Goal: Task Accomplishment & Management: Manage account settings

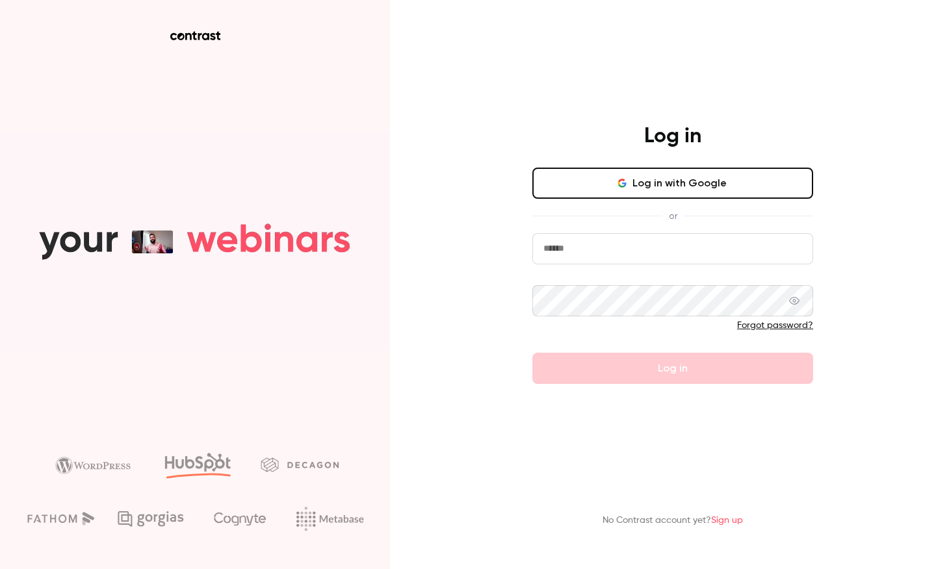
type input "**********"
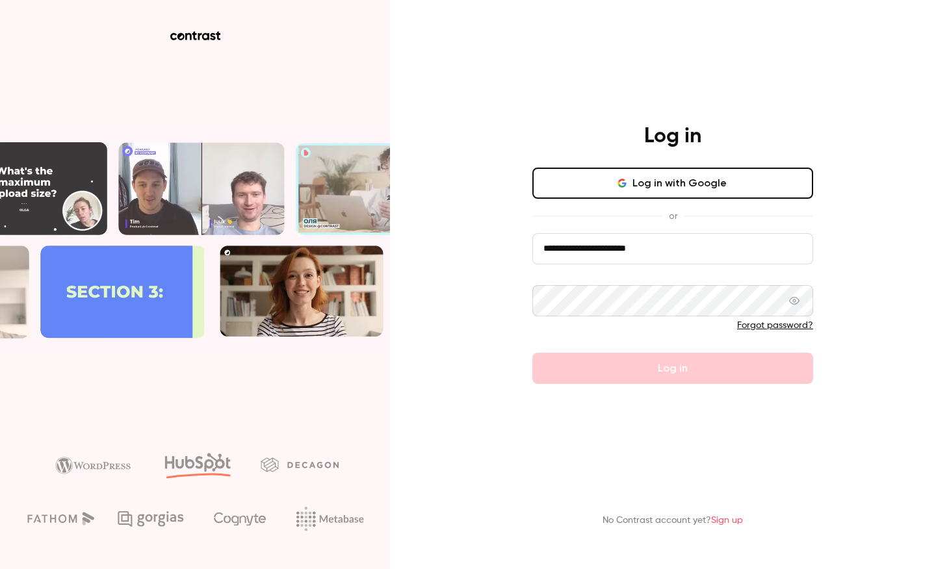
click at [671, 183] on button "Log in with Google" at bounding box center [672, 183] width 281 height 31
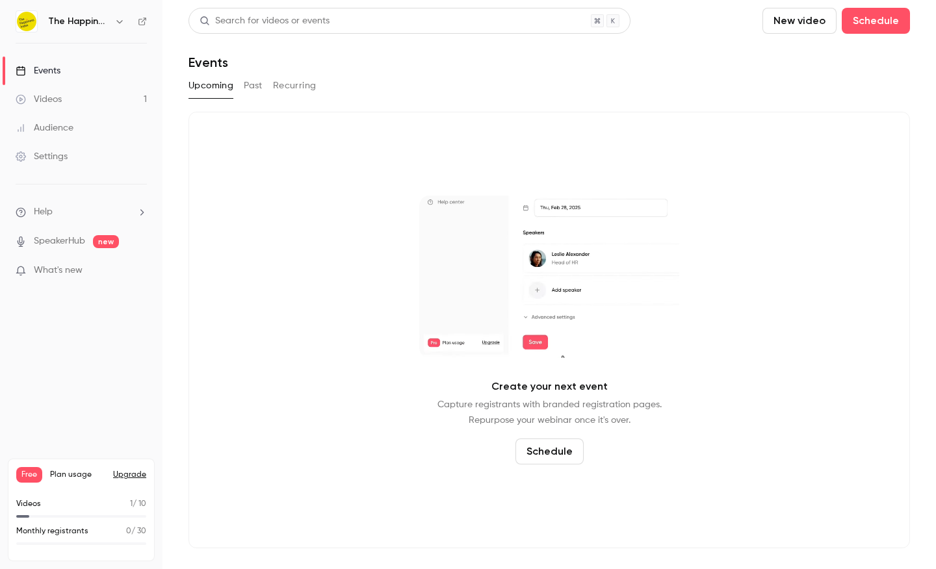
click at [70, 69] on link "Events" at bounding box center [81, 71] width 163 height 29
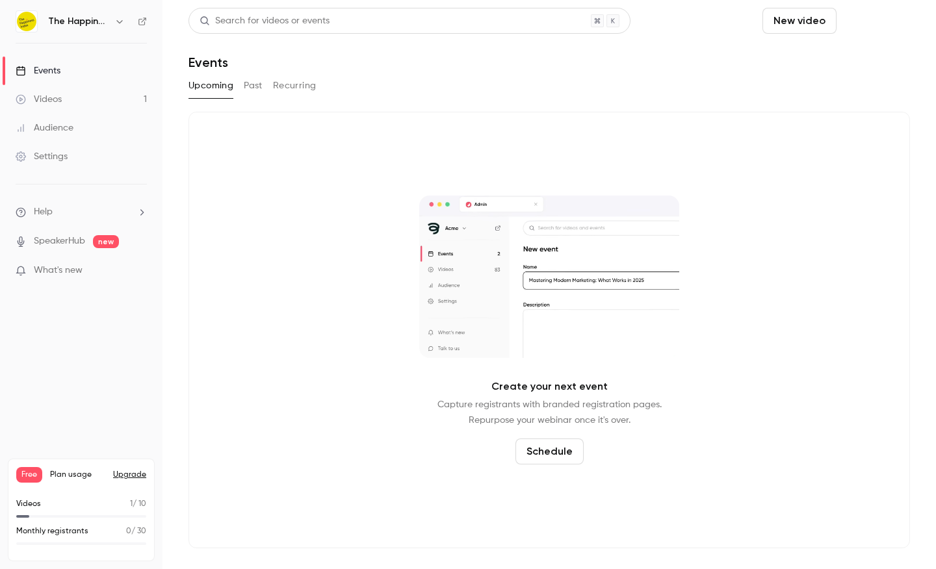
click at [855, 22] on button "Schedule" at bounding box center [876, 21] width 68 height 26
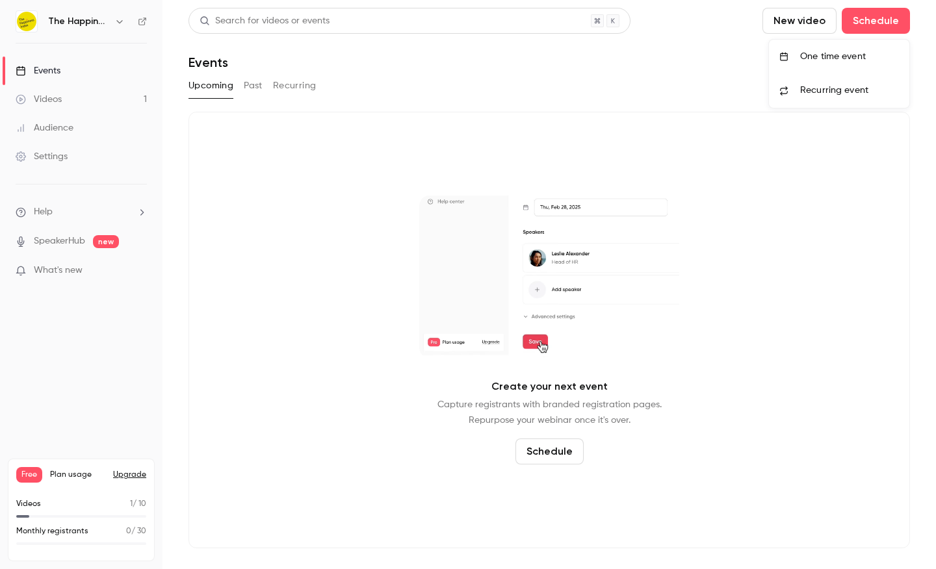
click at [850, 53] on div "One time event" at bounding box center [849, 56] width 99 height 13
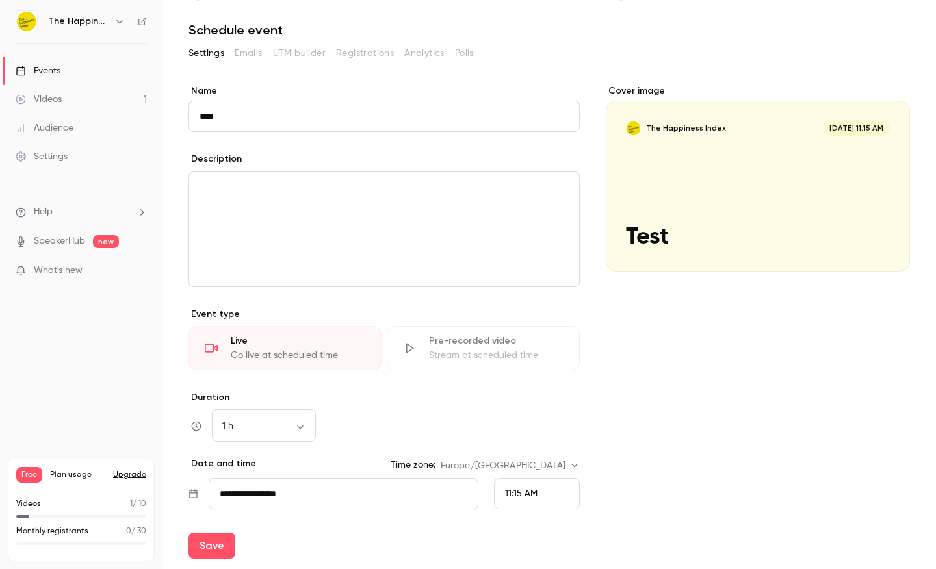
scroll to position [146, 0]
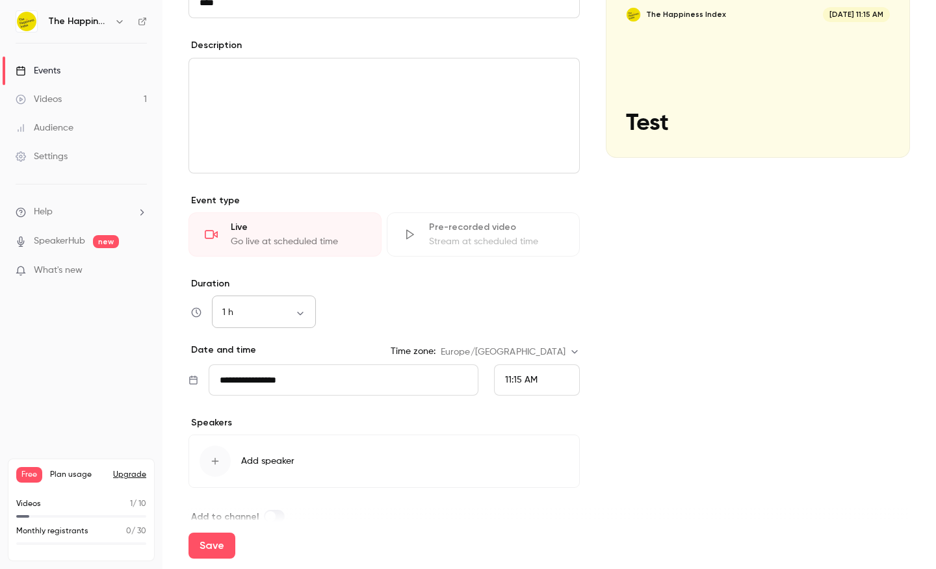
type input "****"
click at [278, 305] on div "1 h ** ​" at bounding box center [264, 312] width 104 height 31
click at [300, 315] on body "**********" at bounding box center [468, 284] width 936 height 569
click at [283, 392] on li "30 min" at bounding box center [264, 382] width 104 height 34
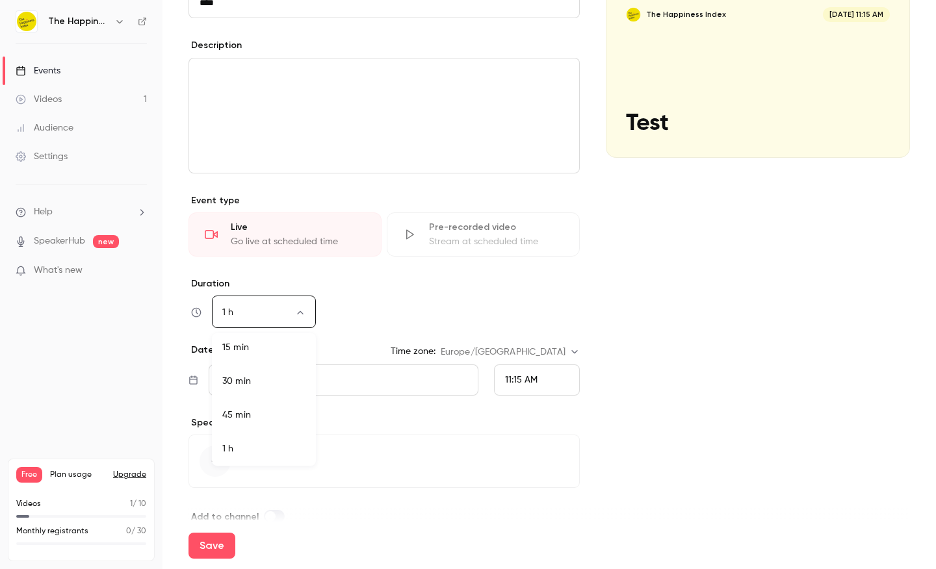
type input "**"
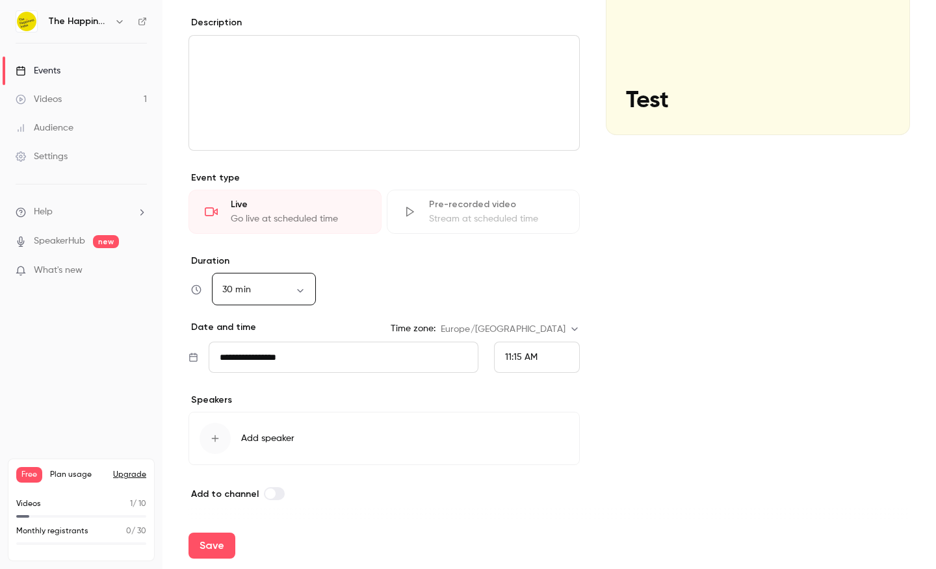
click at [209, 443] on div "button" at bounding box center [215, 438] width 31 height 31
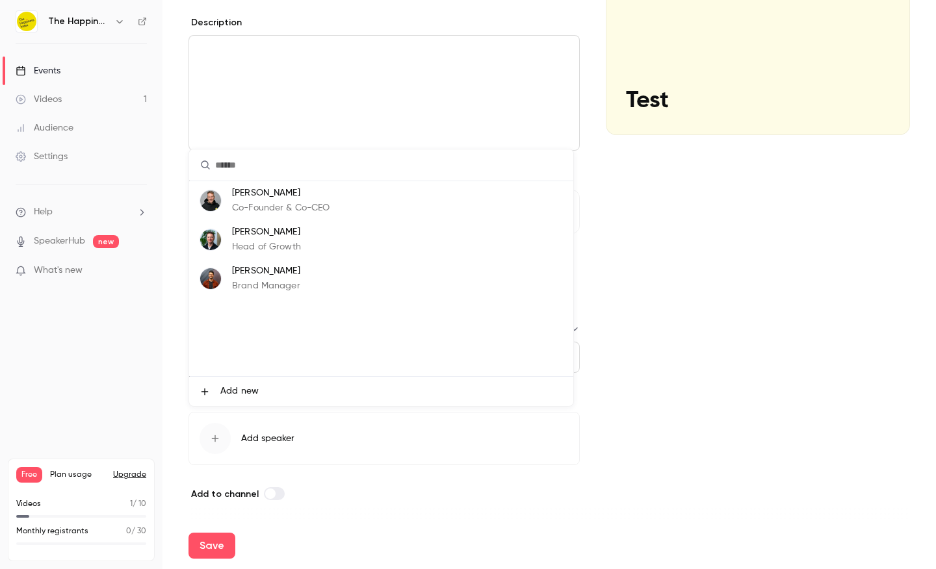
click at [261, 274] on p "[PERSON_NAME]" at bounding box center [266, 272] width 68 height 14
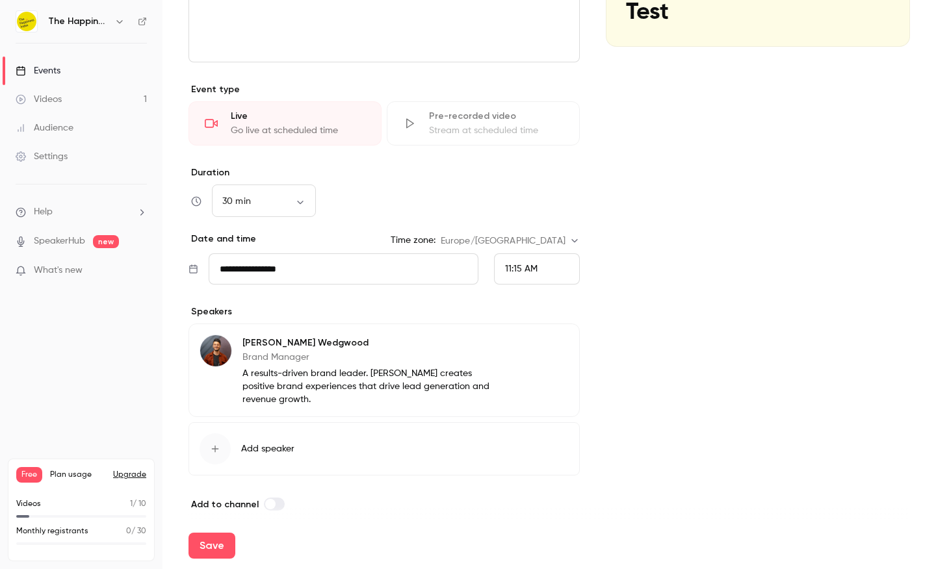
scroll to position [268, 0]
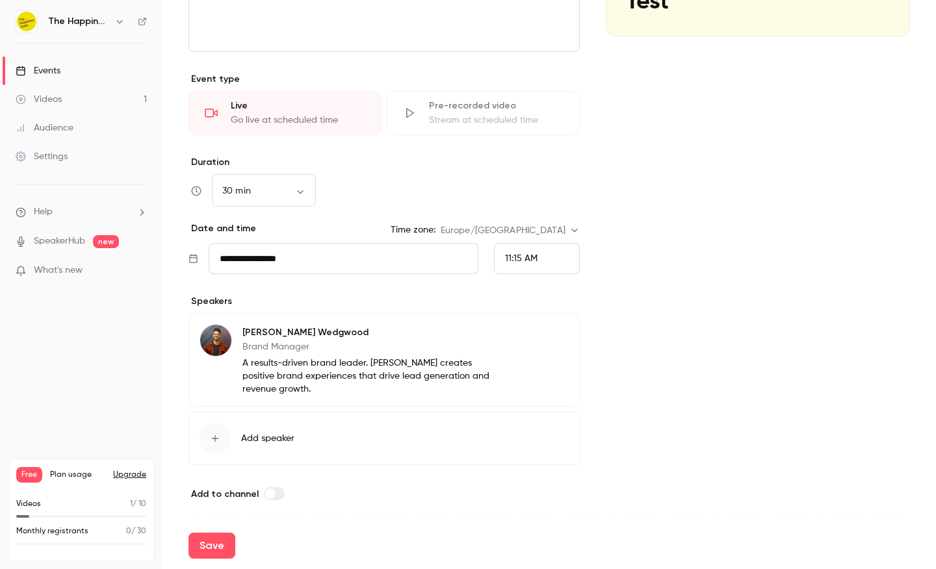
click at [208, 437] on div "button" at bounding box center [215, 438] width 31 height 31
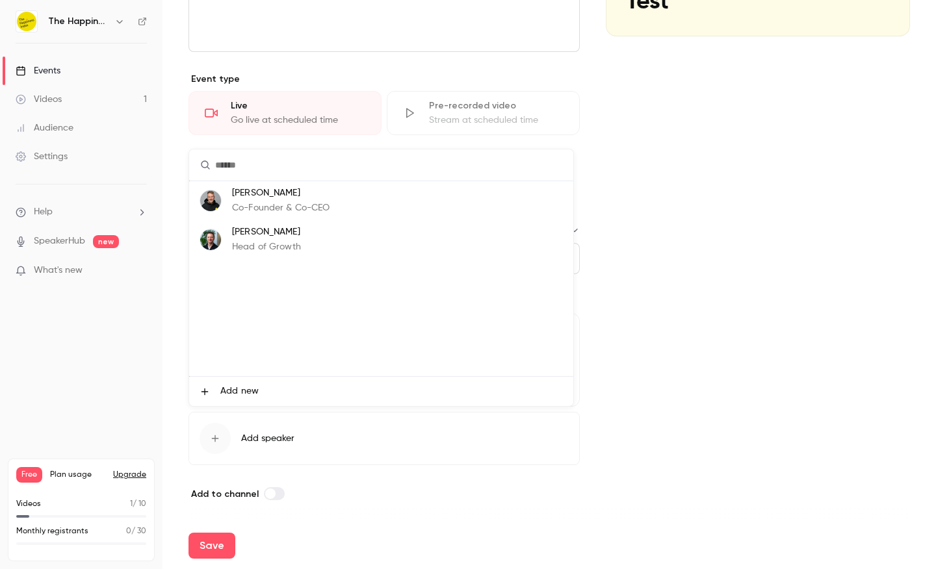
click at [255, 252] on p "Head of Growth" at bounding box center [266, 248] width 69 height 14
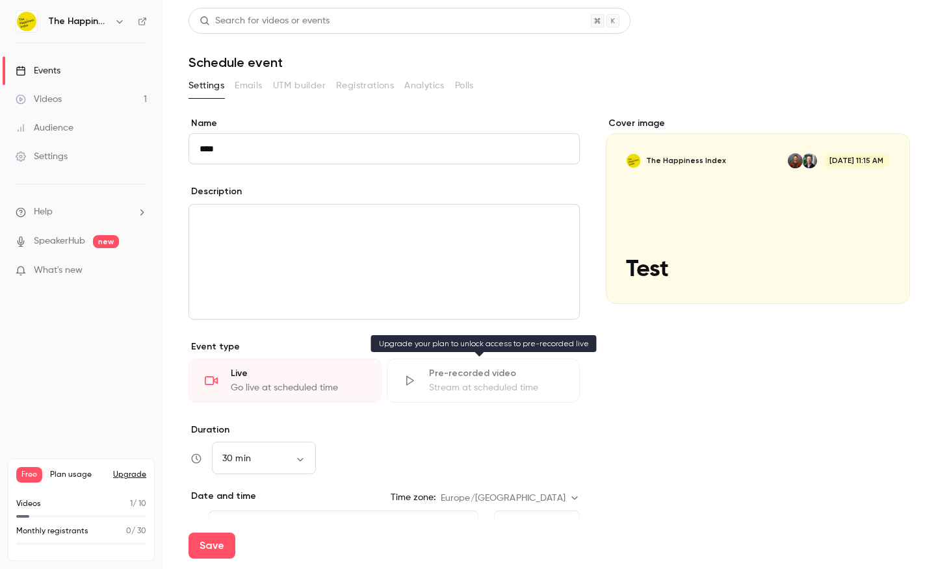
scroll to position [0, 0]
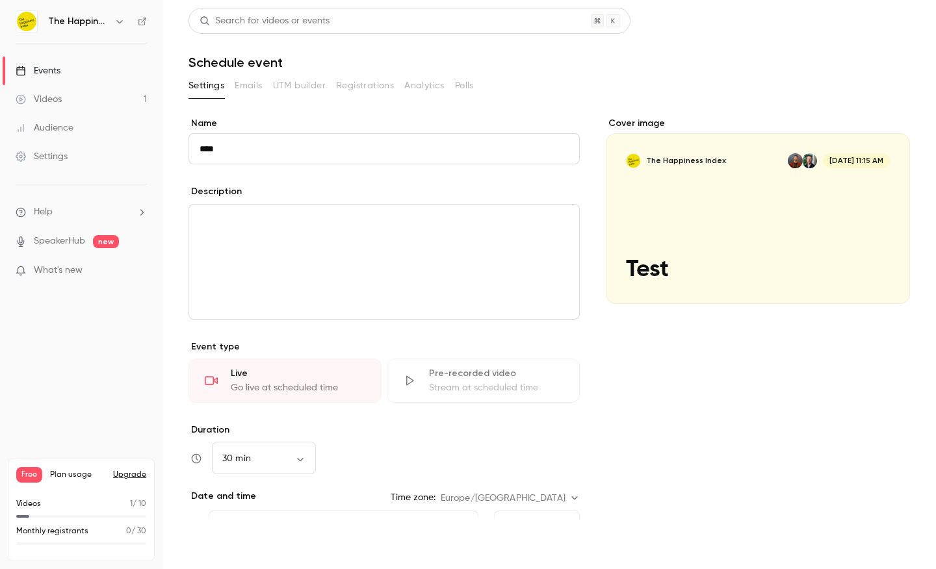
click at [211, 556] on button "Save" at bounding box center [212, 546] width 47 height 26
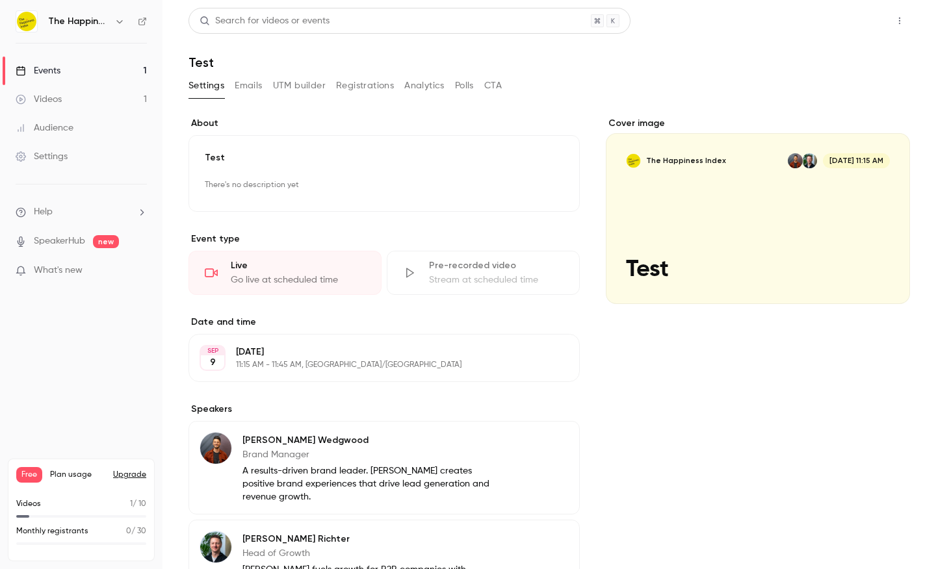
click at [829, 24] on button "Share" at bounding box center [853, 21] width 51 height 26
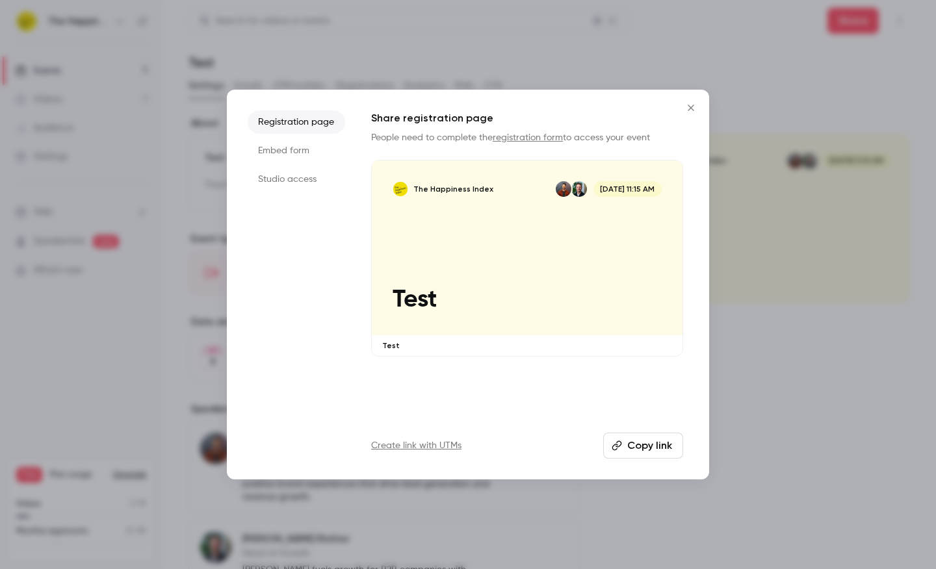
click at [622, 442] on icon "button" at bounding box center [617, 446] width 10 height 10
click at [443, 445] on link "Create link with UTMs" at bounding box center [416, 445] width 90 height 13
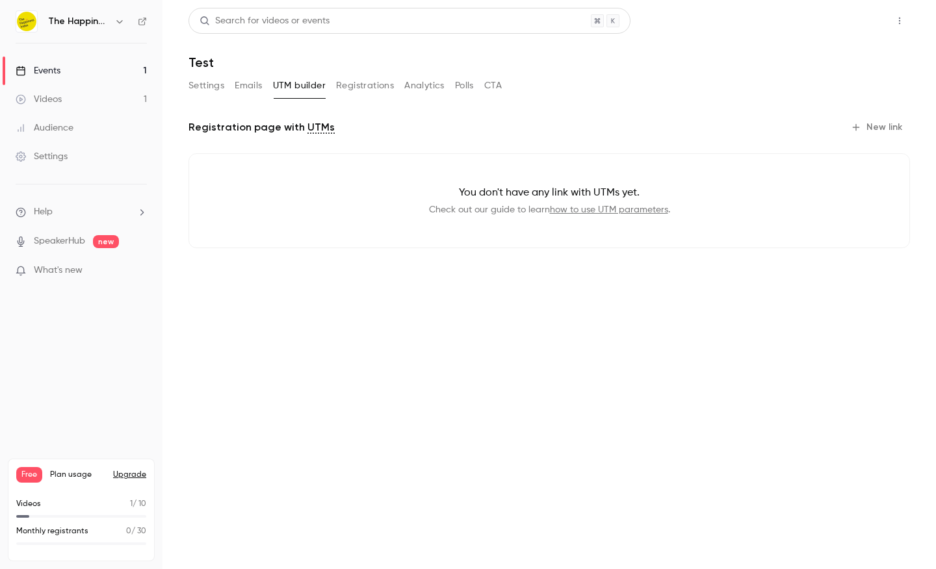
click at [852, 27] on button "Share" at bounding box center [853, 21] width 51 height 26
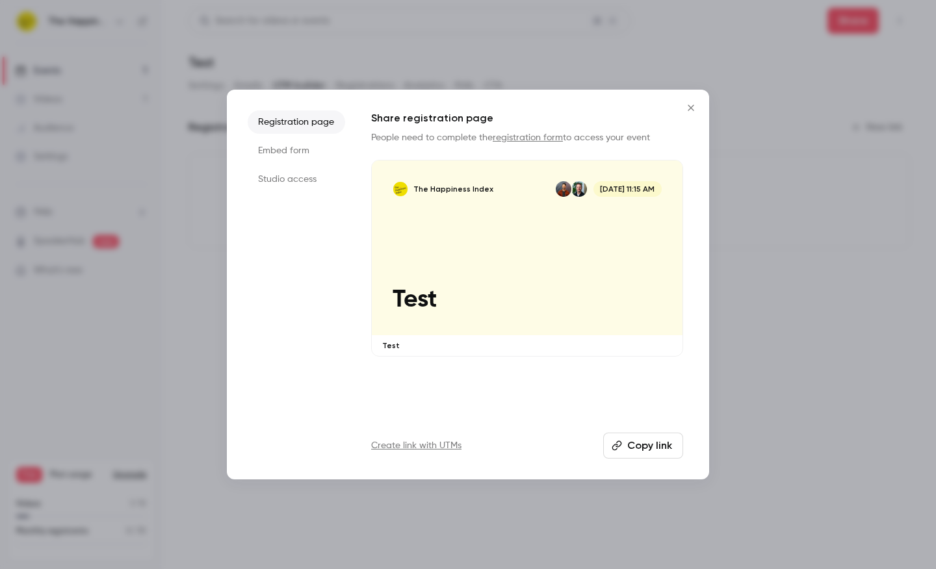
click at [656, 452] on button "Copy link" at bounding box center [643, 446] width 80 height 26
click at [181, 199] on div at bounding box center [468, 284] width 936 height 569
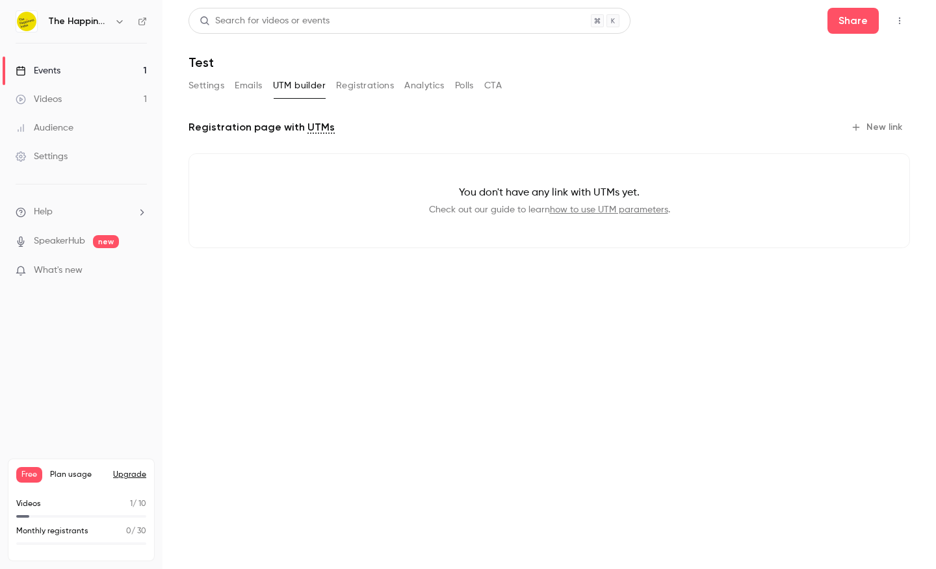
click at [895, 21] on icon "button" at bounding box center [899, 20] width 10 height 9
click at [860, 62] on li "Publish on Channel" at bounding box center [839, 54] width 140 height 34
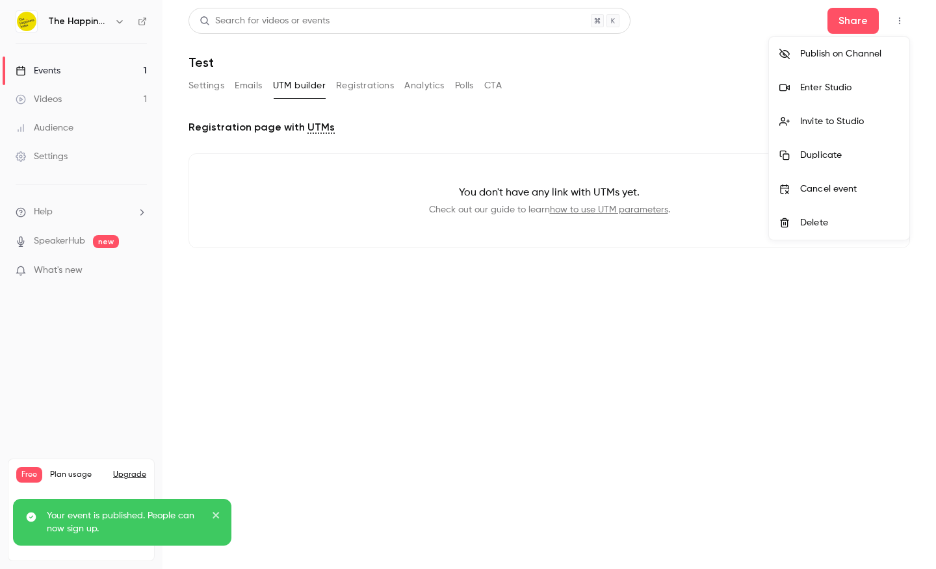
click at [363, 91] on div at bounding box center [468, 284] width 936 height 569
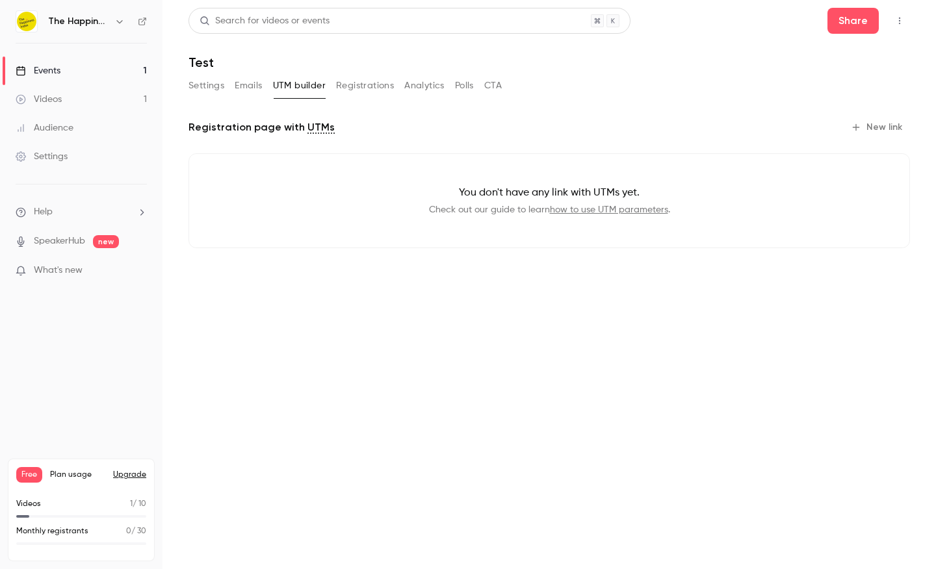
click at [90, 63] on link "Events 1" at bounding box center [81, 71] width 163 height 29
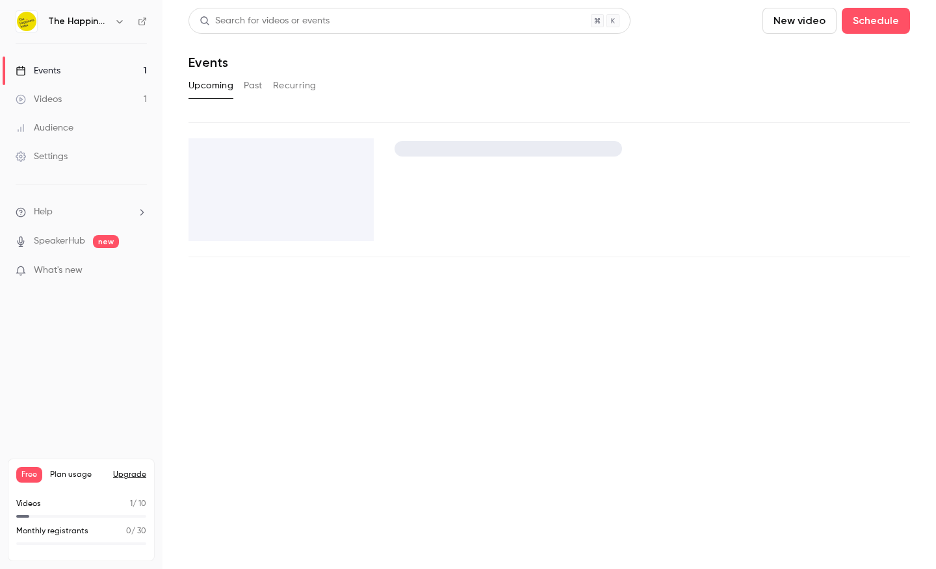
click at [81, 105] on link "Videos 1" at bounding box center [81, 99] width 163 height 29
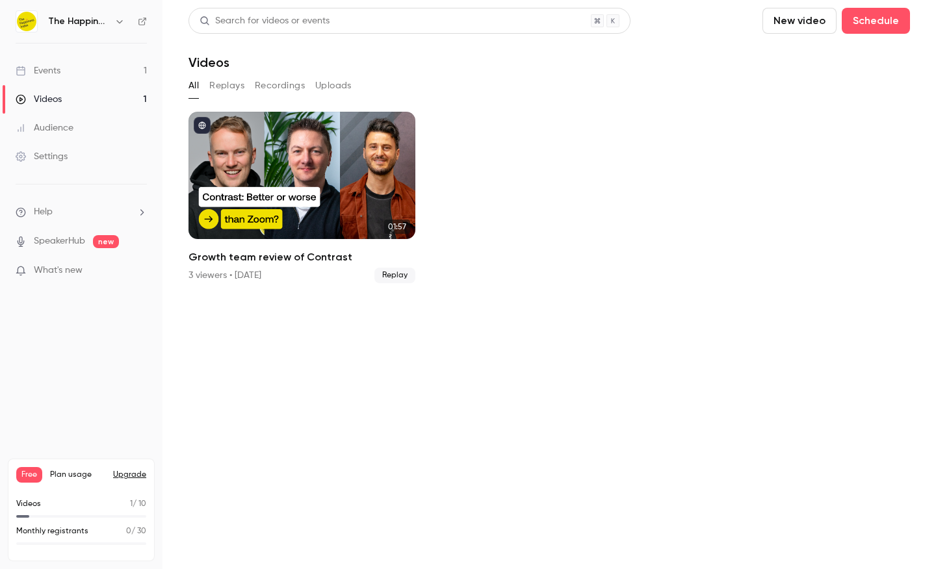
click at [85, 69] on link "Events 1" at bounding box center [81, 71] width 163 height 29
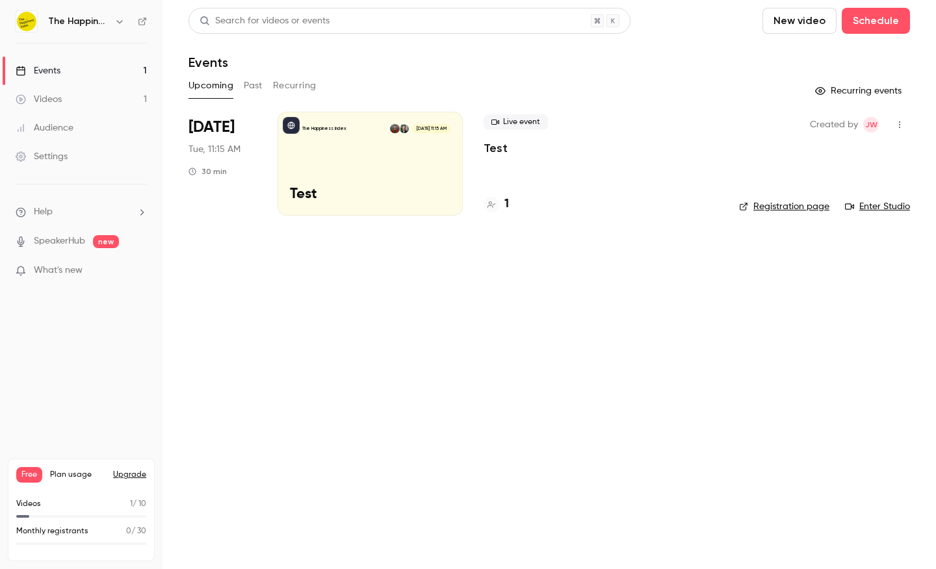
click at [444, 187] on p "Test" at bounding box center [370, 195] width 161 height 17
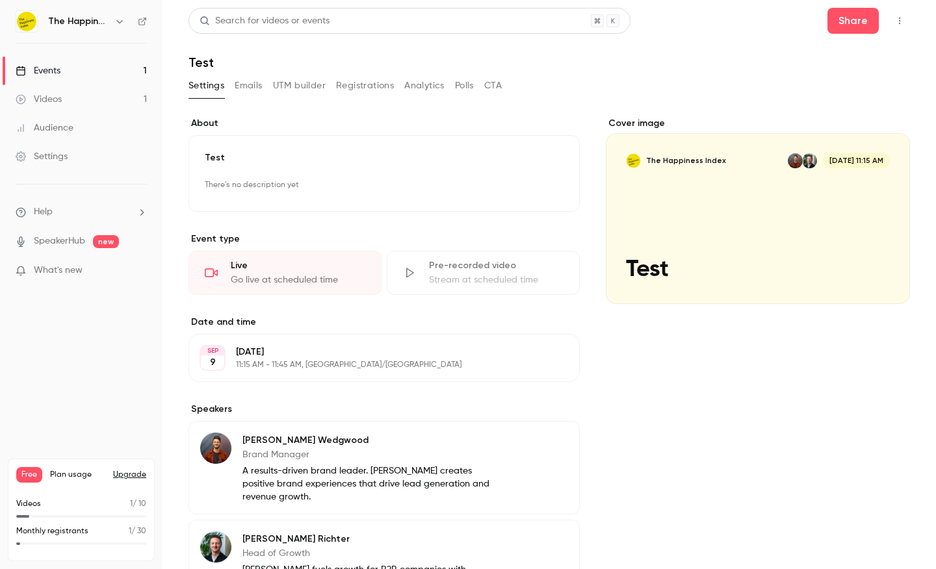
click at [69, 246] on link "SpeakerHub" at bounding box center [59, 242] width 51 height 14
click at [350, 283] on div "Go live at scheduled time" at bounding box center [298, 280] width 135 height 13
click at [292, 282] on div "Go live at scheduled time" at bounding box center [298, 280] width 135 height 13
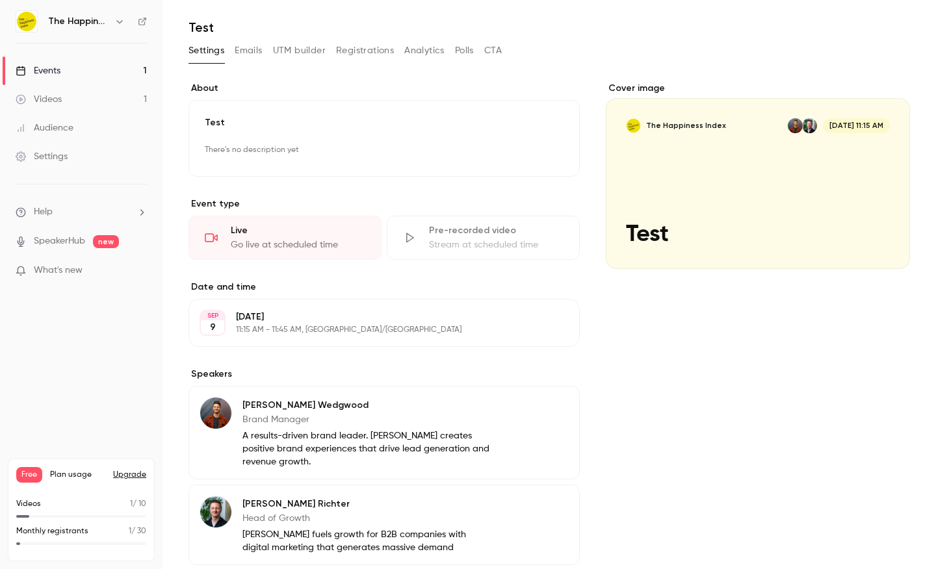
scroll to position [68, 0]
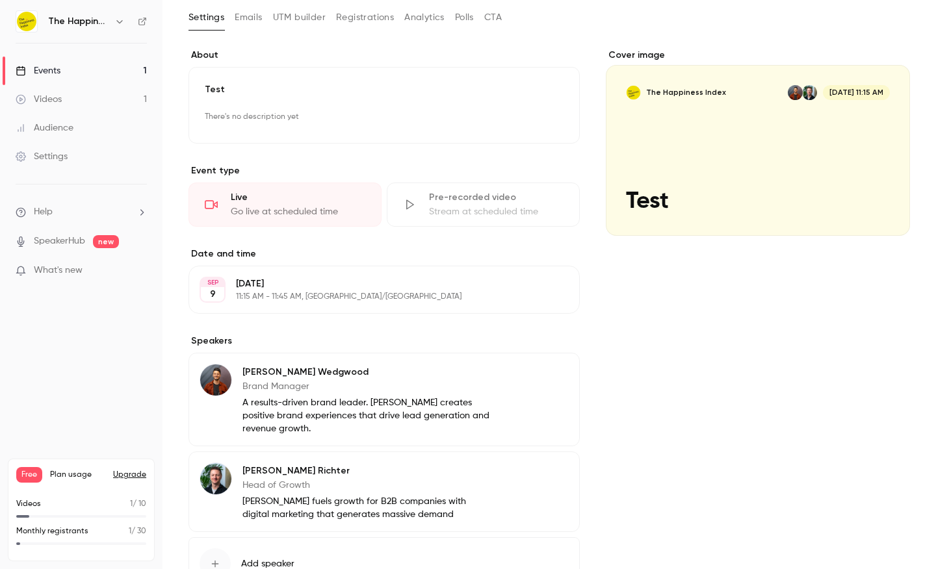
click at [66, 243] on link "SpeakerHub" at bounding box center [59, 242] width 51 height 14
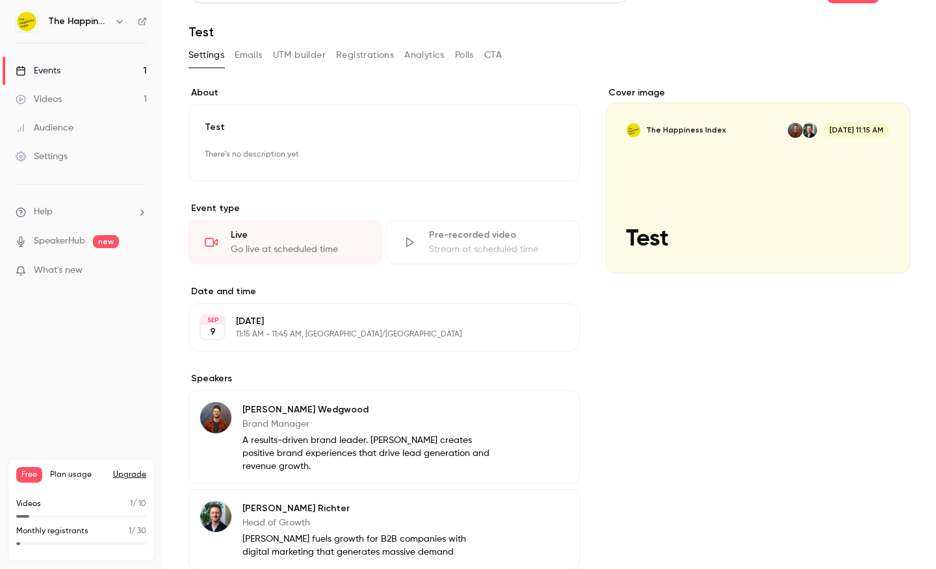
scroll to position [0, 0]
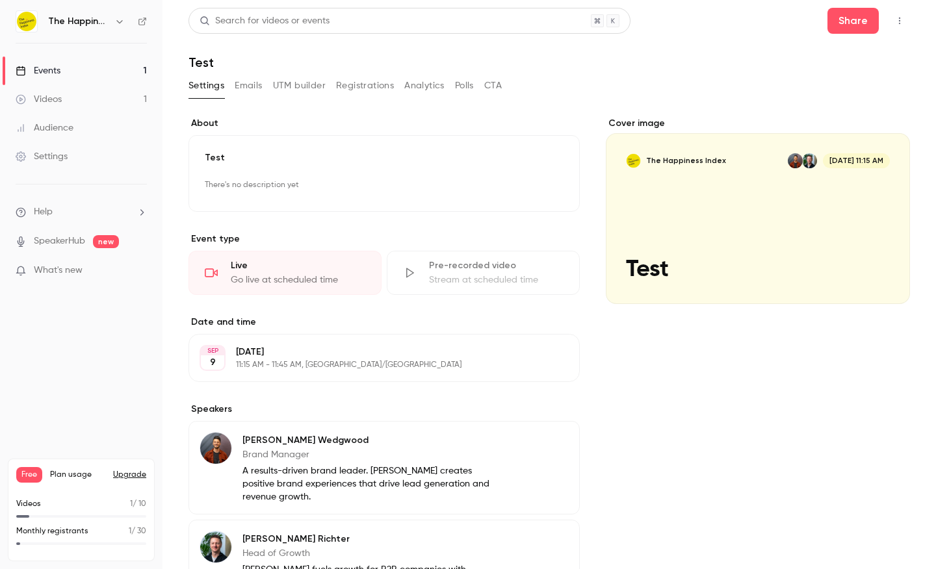
click at [378, 90] on button "Registrations" at bounding box center [365, 85] width 58 height 21
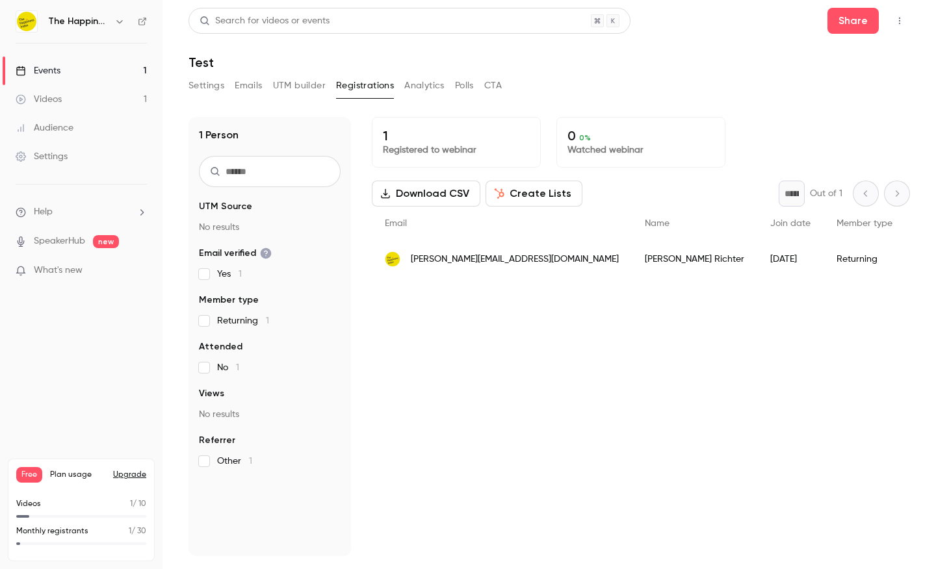
click at [293, 86] on button "UTM builder" at bounding box center [299, 85] width 53 height 21
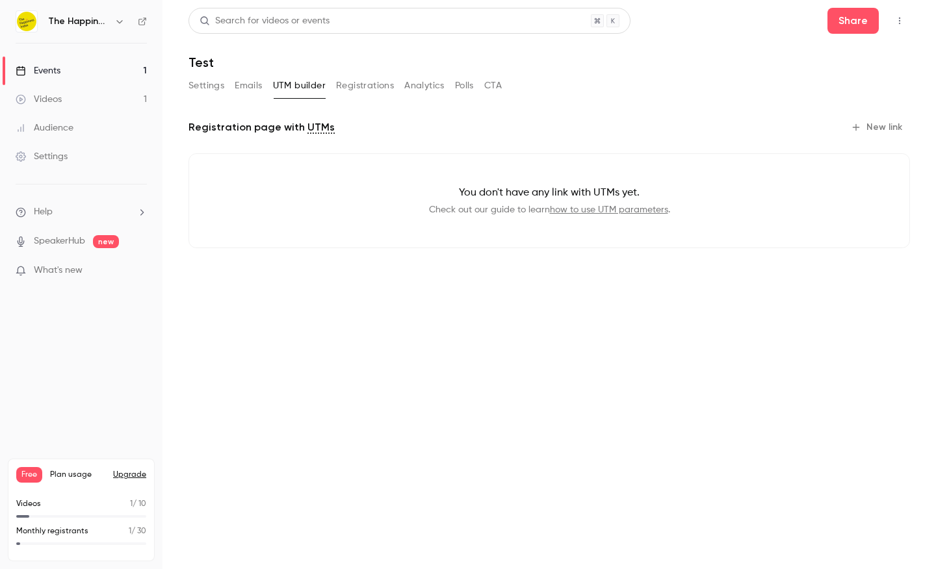
click at [252, 90] on button "Emails" at bounding box center [248, 85] width 27 height 21
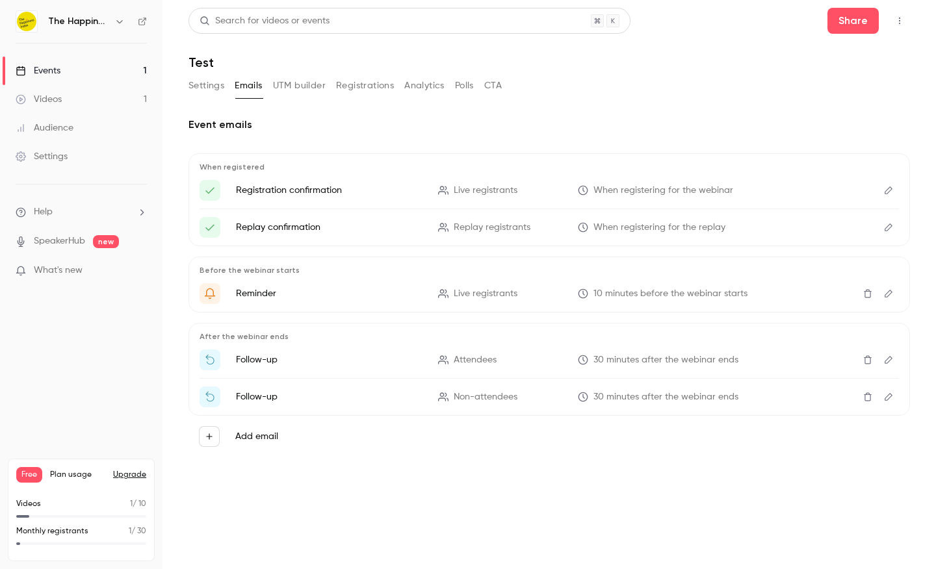
click at [205, 93] on button "Settings" at bounding box center [207, 85] width 36 height 21
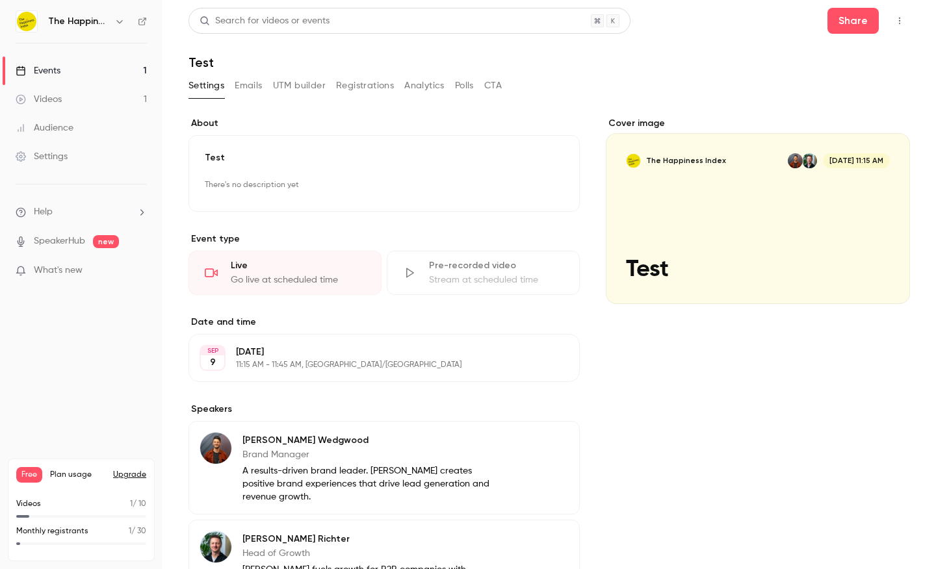
click at [330, 90] on div "Settings Emails UTM builder Registrations Analytics Polls CTA" at bounding box center [345, 85] width 313 height 21
click at [324, 90] on button "UTM builder" at bounding box center [299, 85] width 53 height 21
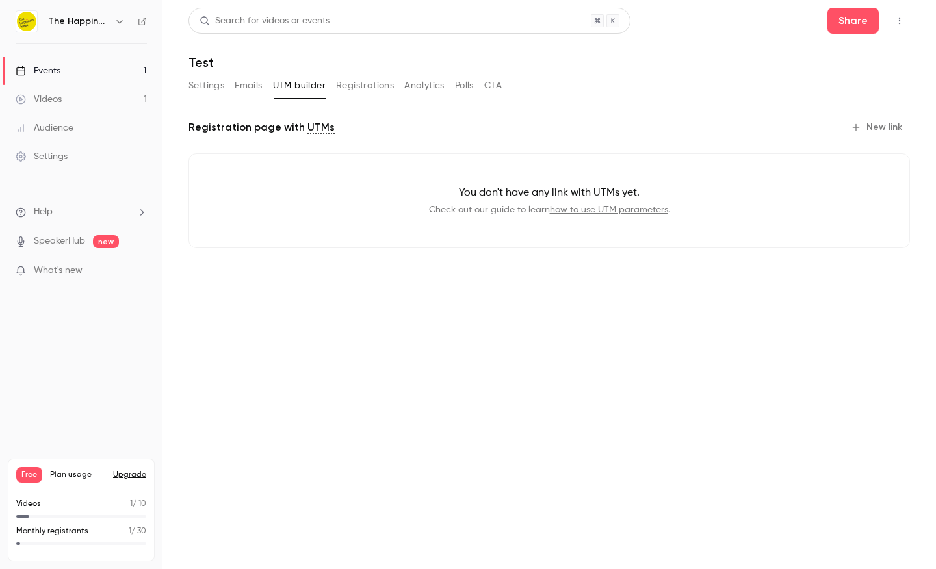
click at [898, 24] on icon "button" at bounding box center [899, 20] width 10 height 9
click at [883, 81] on div "Enter Studio" at bounding box center [849, 87] width 103 height 13
click at [844, 21] on button "Share" at bounding box center [853, 21] width 51 height 26
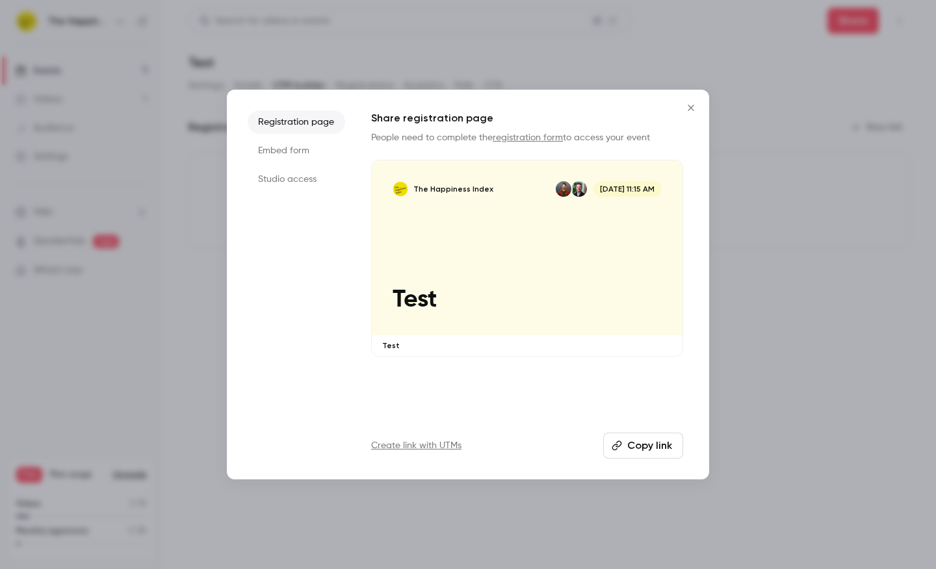
click at [296, 179] on li "Studio access" at bounding box center [297, 179] width 98 height 23
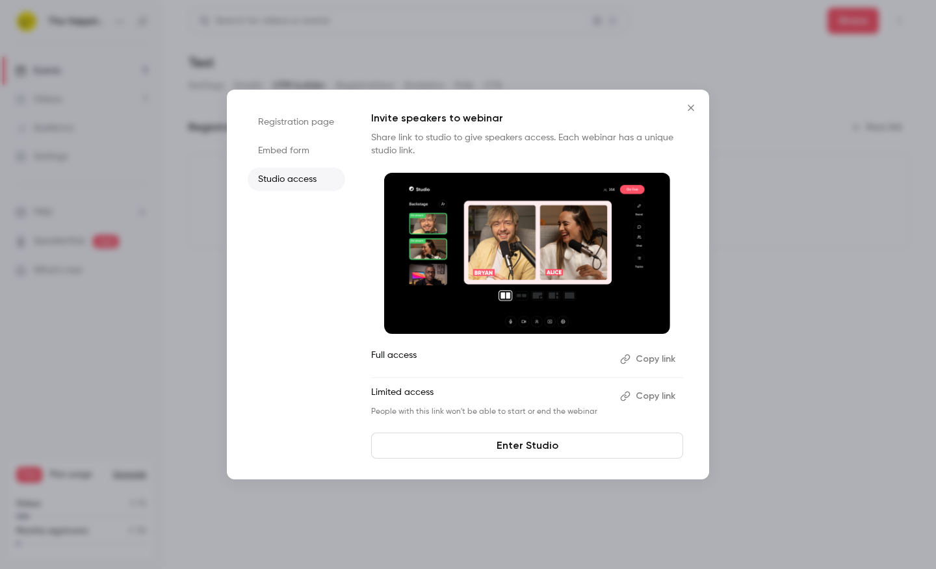
click at [667, 360] on button "Copy link" at bounding box center [649, 359] width 68 height 21
click at [693, 109] on icon "Close" at bounding box center [691, 108] width 16 height 10
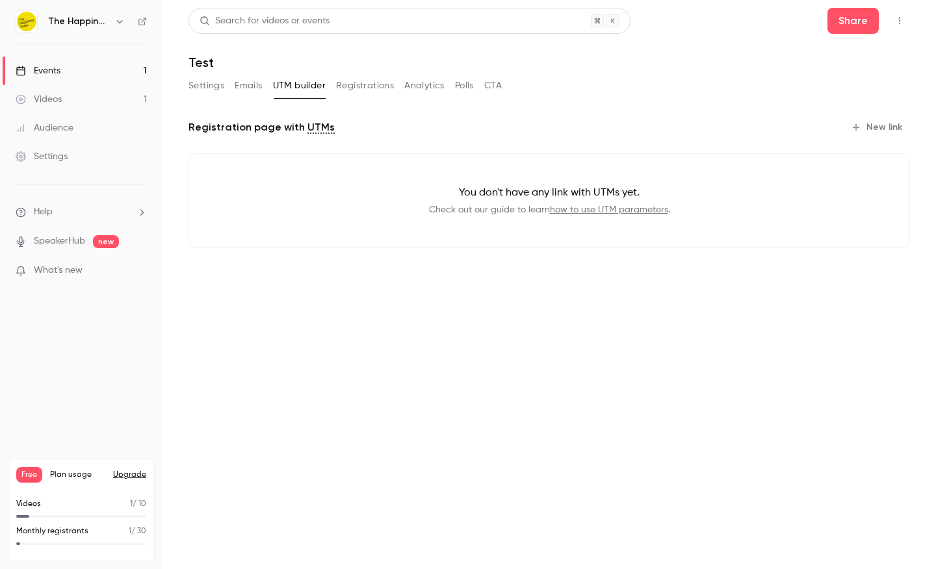
click at [208, 88] on button "Settings" at bounding box center [207, 85] width 36 height 21
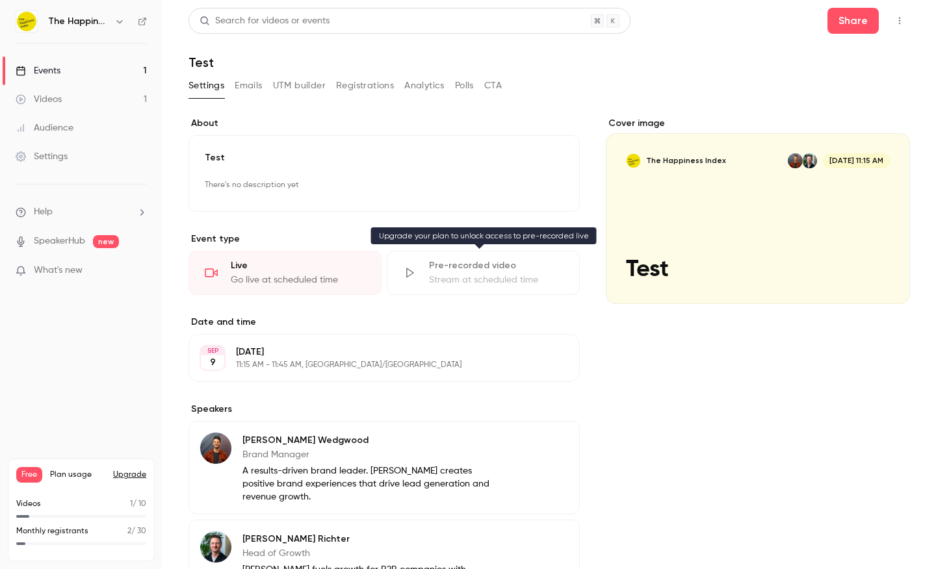
click at [489, 282] on div "Stream at scheduled time" at bounding box center [496, 280] width 135 height 13
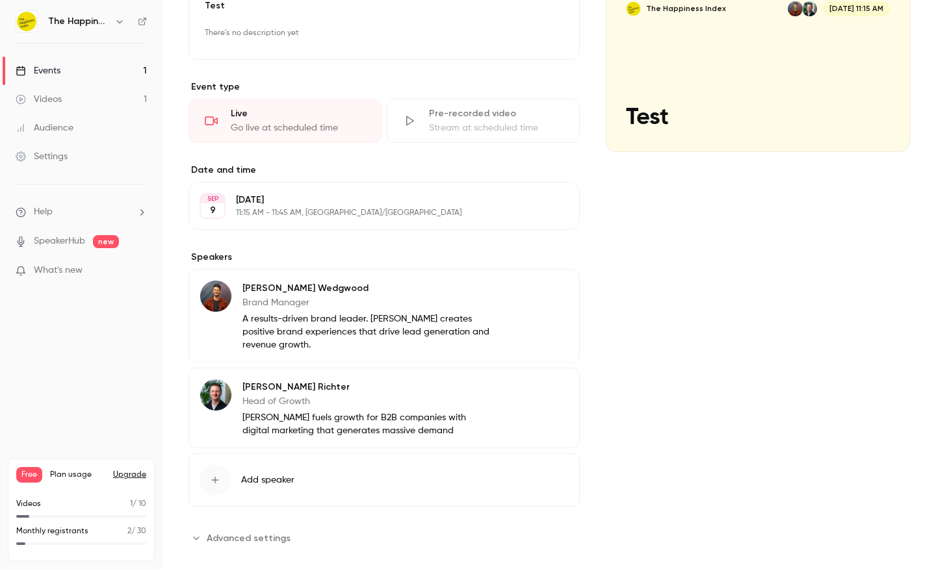
scroll to position [170, 0]
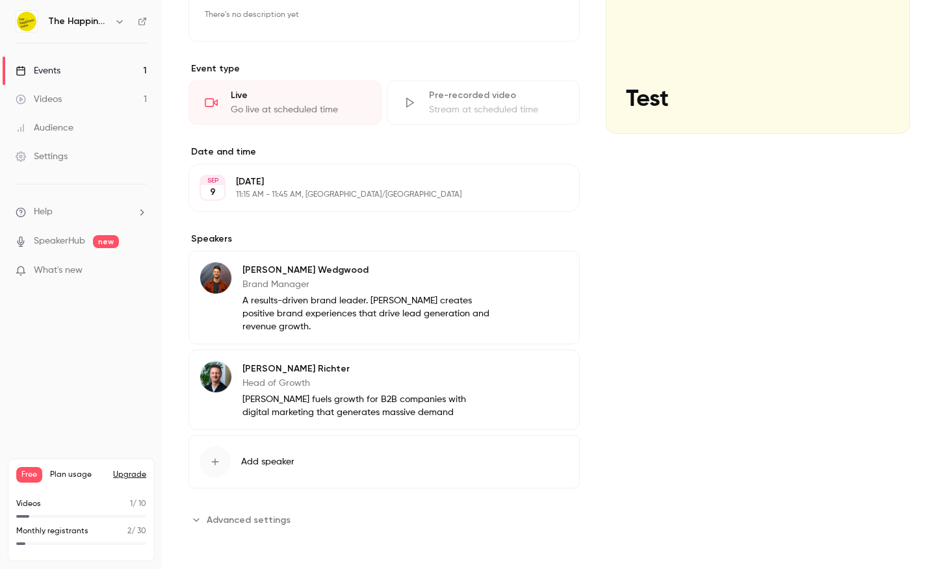
click at [218, 524] on span "Advanced settings" at bounding box center [249, 521] width 84 height 14
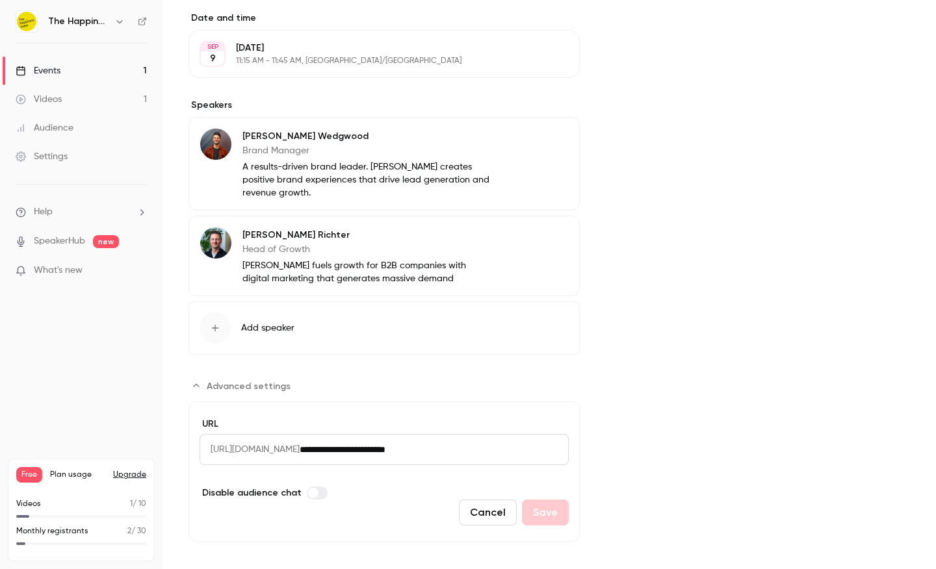
scroll to position [316, 0]
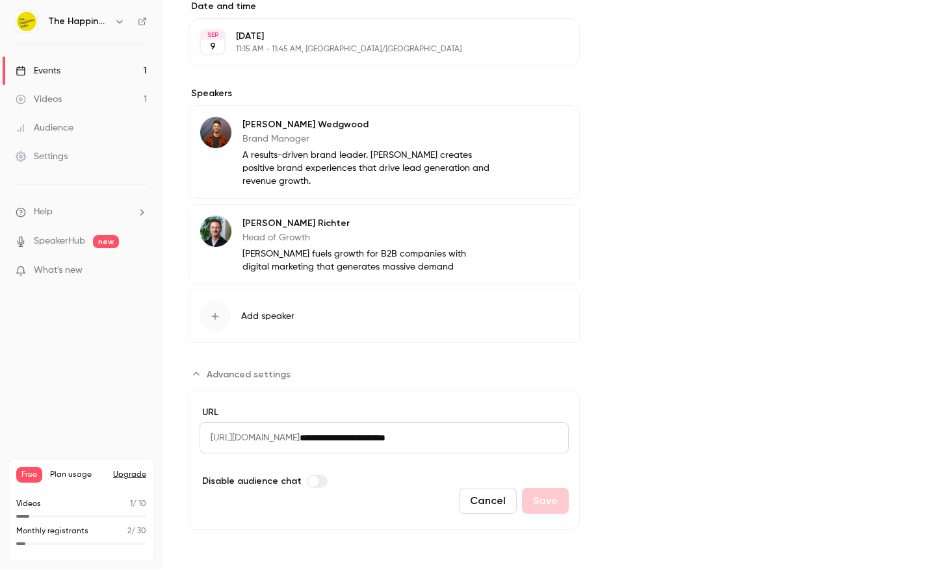
click at [300, 437] on span "[URL][DOMAIN_NAME]" at bounding box center [250, 438] width 100 height 31
click at [443, 439] on input "**********" at bounding box center [434, 438] width 269 height 31
drag, startPoint x: 510, startPoint y: 437, endPoint x: 151, endPoint y: 432, distance: 358.9
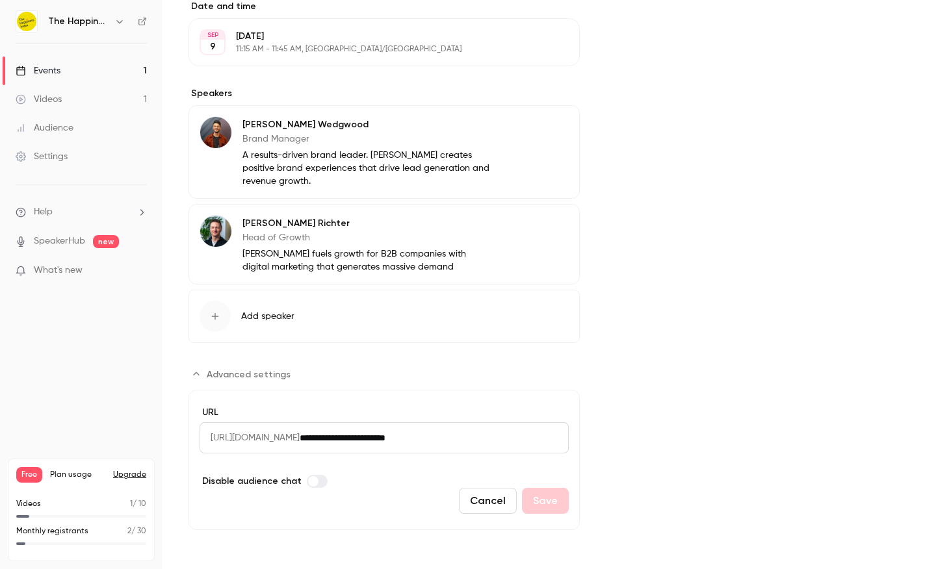
click at [151, 432] on div "**********" at bounding box center [468, 284] width 936 height 569
click at [300, 435] on span "[URL][DOMAIN_NAME]" at bounding box center [250, 438] width 100 height 31
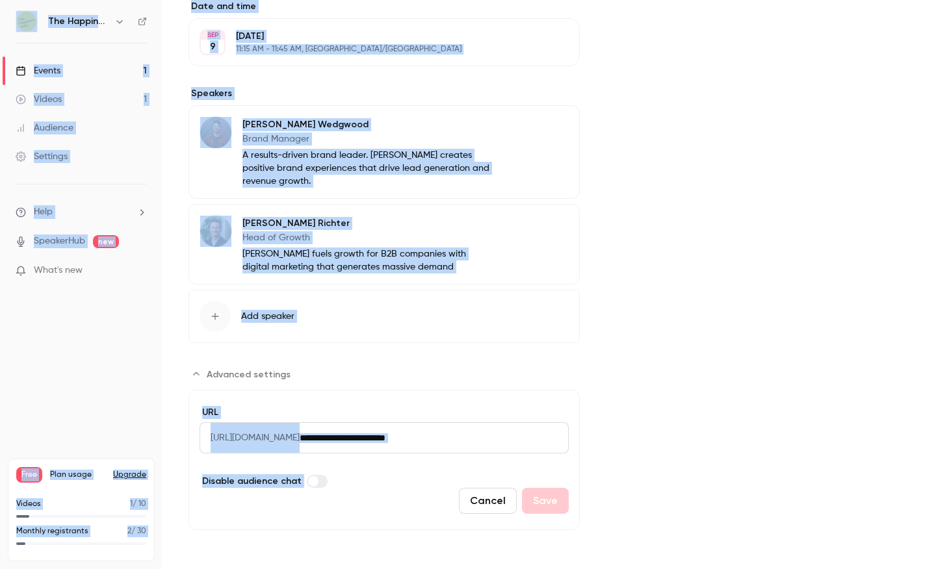
click at [378, 446] on input "**********" at bounding box center [434, 438] width 269 height 31
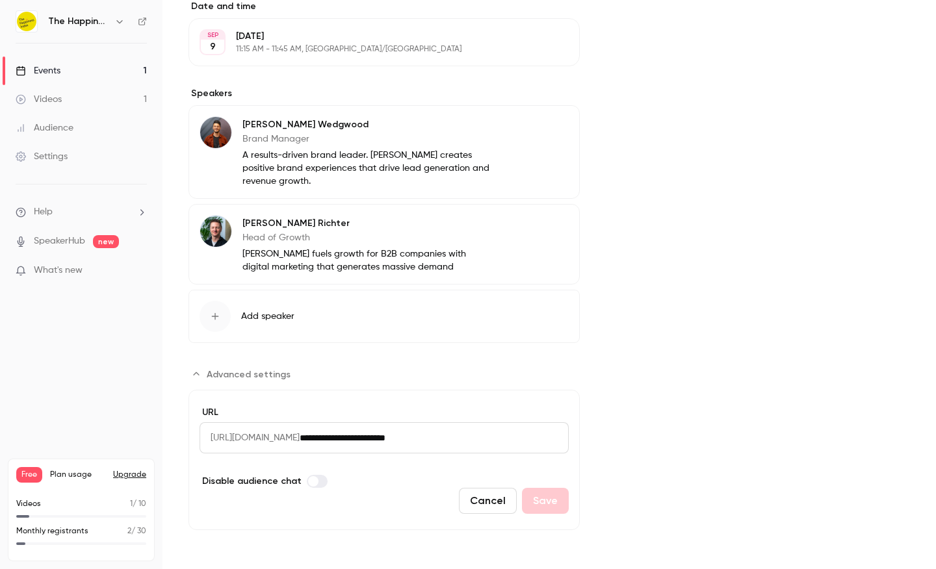
click at [394, 438] on input "**********" at bounding box center [434, 438] width 269 height 31
click at [647, 389] on div "Cover image The Happiness Index [DATE] 11:15 AM Test" at bounding box center [758, 165] width 304 height 729
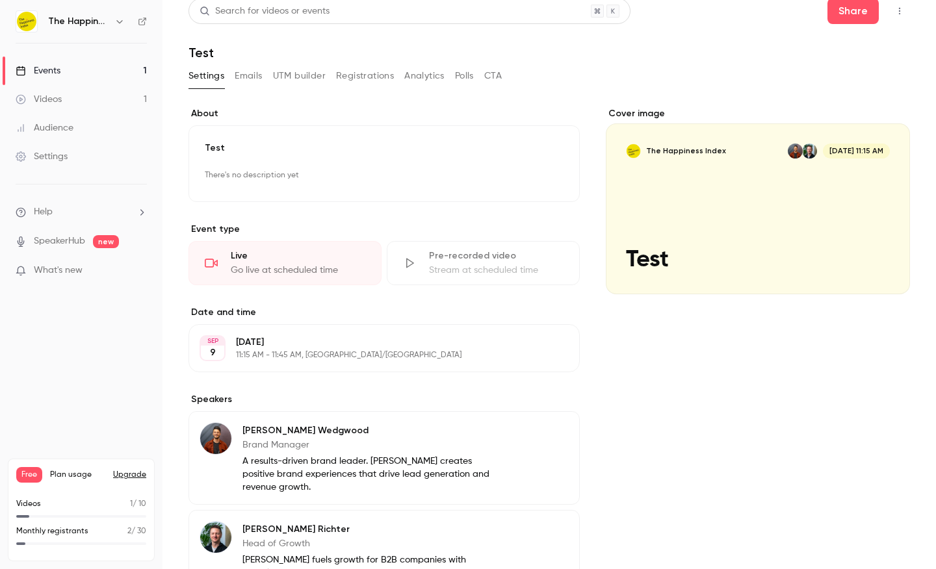
scroll to position [0, 0]
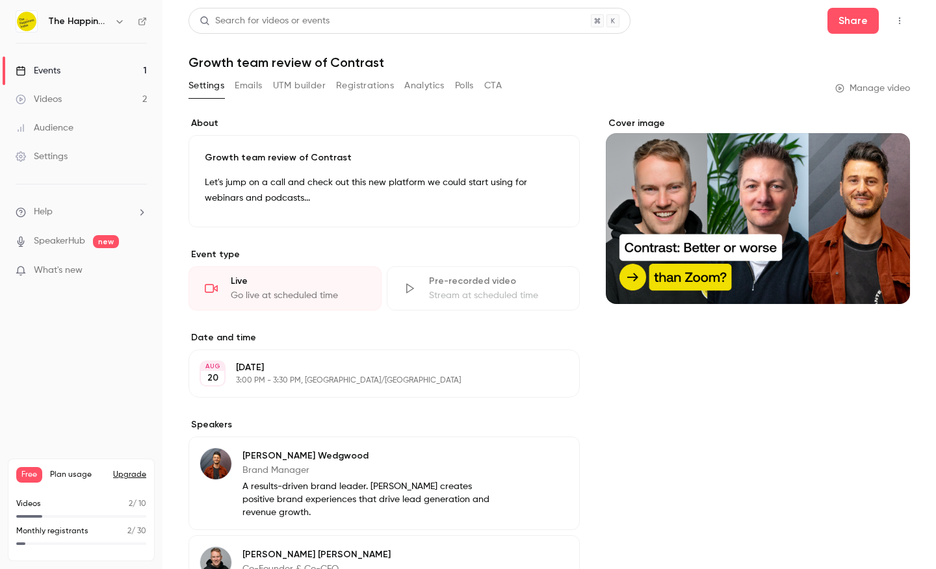
click at [63, 122] on div "Audience" at bounding box center [45, 128] width 58 height 13
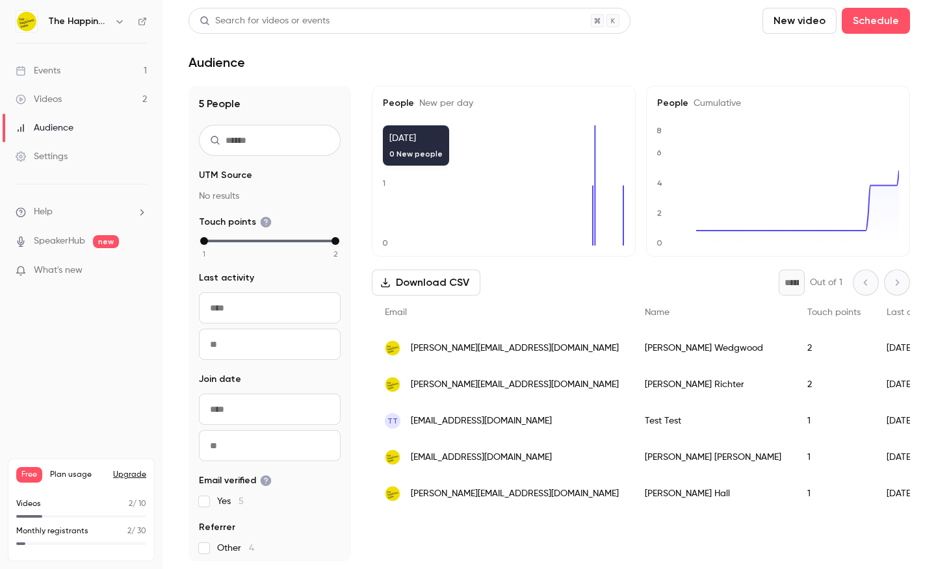
click at [48, 206] on span "Help" at bounding box center [43, 212] width 19 height 14
click at [95, 349] on div at bounding box center [468, 284] width 936 height 569
click at [83, 74] on link "Events 1" at bounding box center [81, 71] width 163 height 29
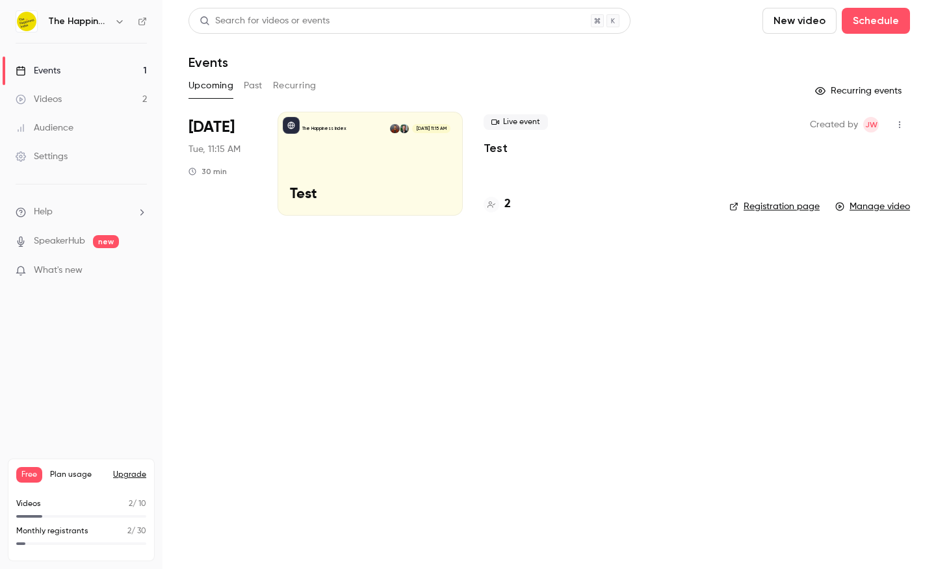
click at [85, 29] on div "The Happiness Index" at bounding box center [87, 22] width 79 height 16
click at [115, 21] on icon "button" at bounding box center [119, 21] width 10 height 10
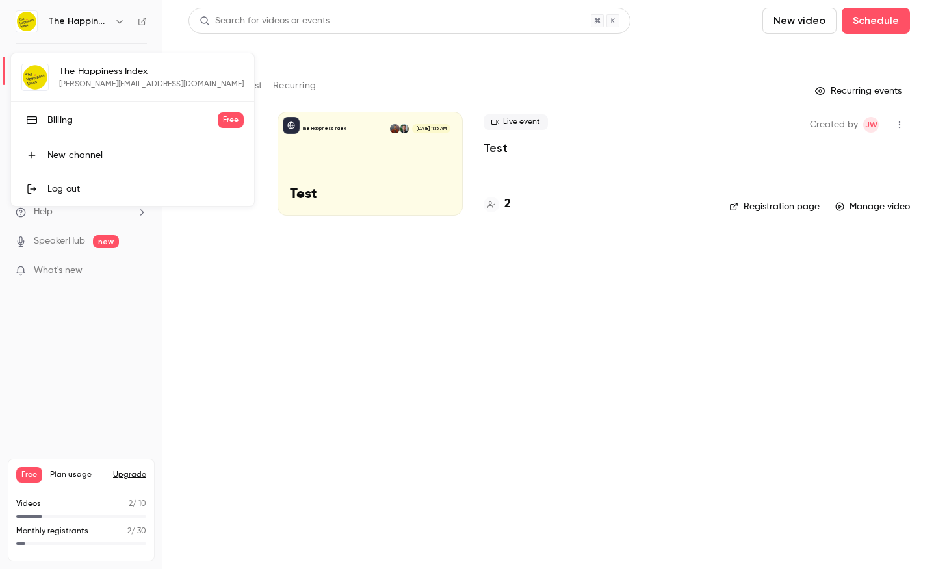
click at [33, 27] on div at bounding box center [468, 284] width 936 height 569
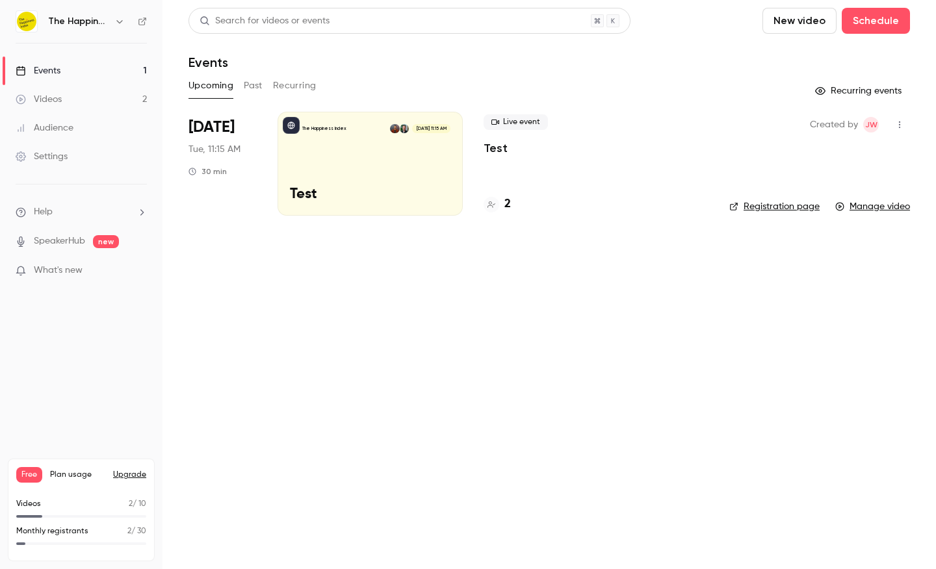
click at [27, 23] on img at bounding box center [26, 21] width 21 height 21
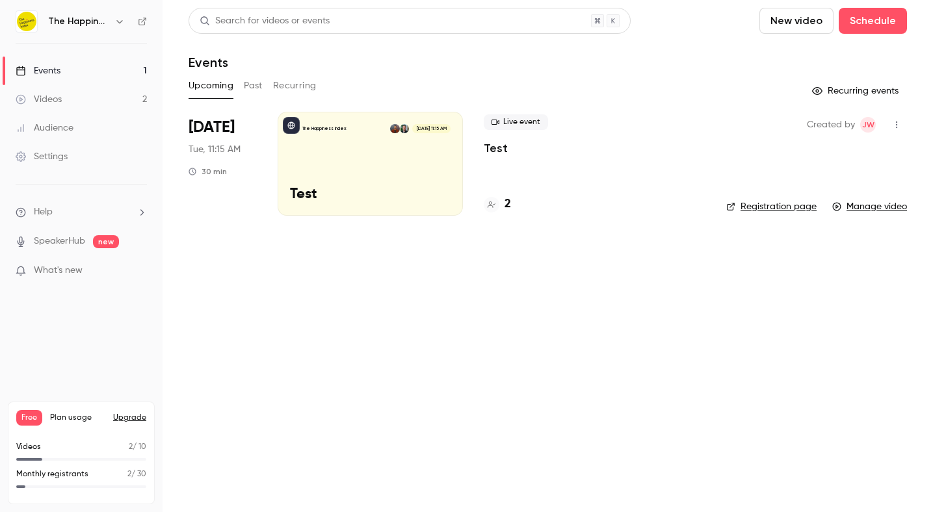
click at [21, 25] on img at bounding box center [26, 21] width 21 height 21
click at [77, 30] on div "The Happiness Index" at bounding box center [81, 21] width 131 height 22
click at [140, 23] on icon at bounding box center [142, 21] width 9 height 9
click at [68, 155] on div "Settings" at bounding box center [42, 156] width 52 height 13
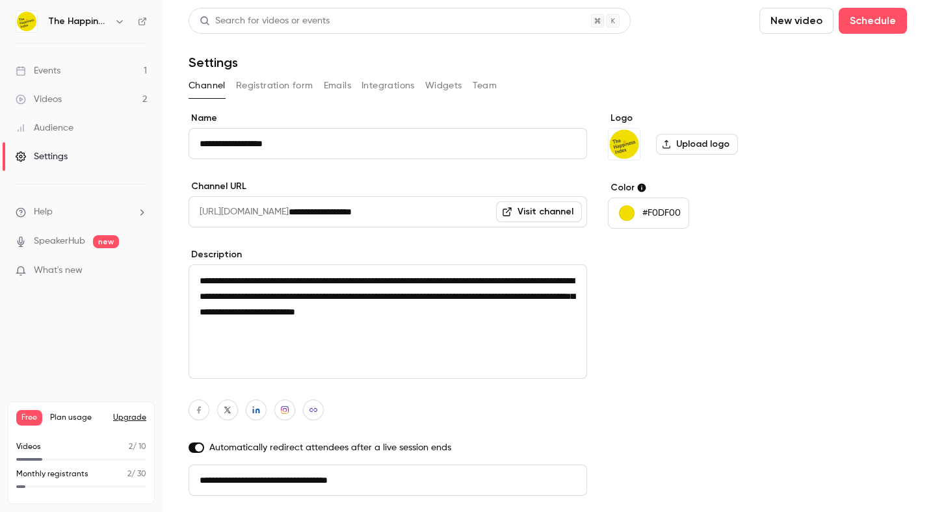
click at [483, 81] on button "Team" at bounding box center [485, 85] width 25 height 21
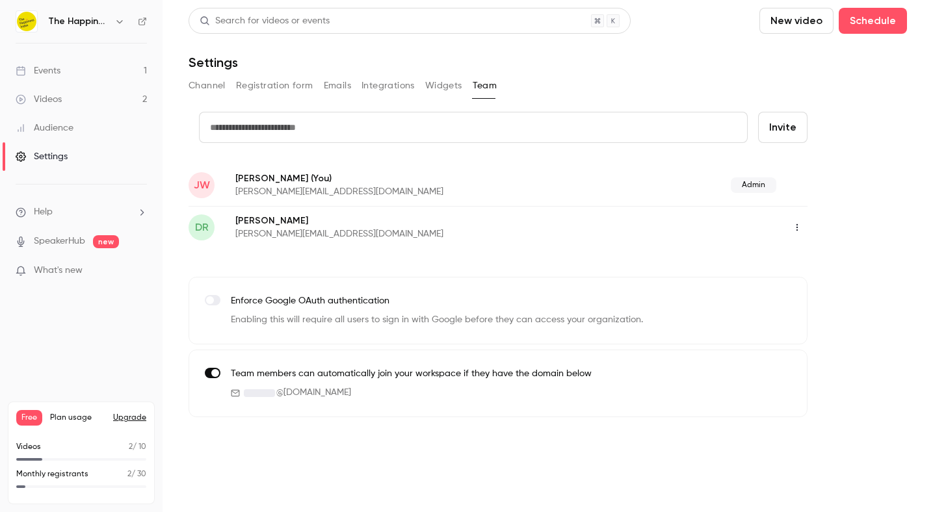
click at [795, 229] on icon "button" at bounding box center [797, 227] width 10 height 9
click at [870, 255] on div "Assign admin role" at bounding box center [862, 260] width 99 height 13
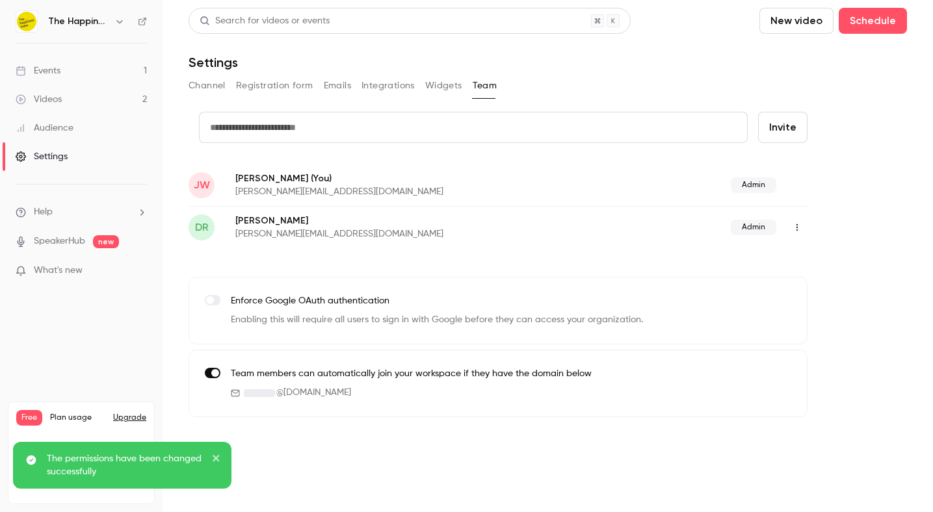
click at [824, 315] on div "credit card Invite JW Joe Wedgwood (You) joe@thehappinessindex.com Admin DR Dav…" at bounding box center [548, 265] width 718 height 306
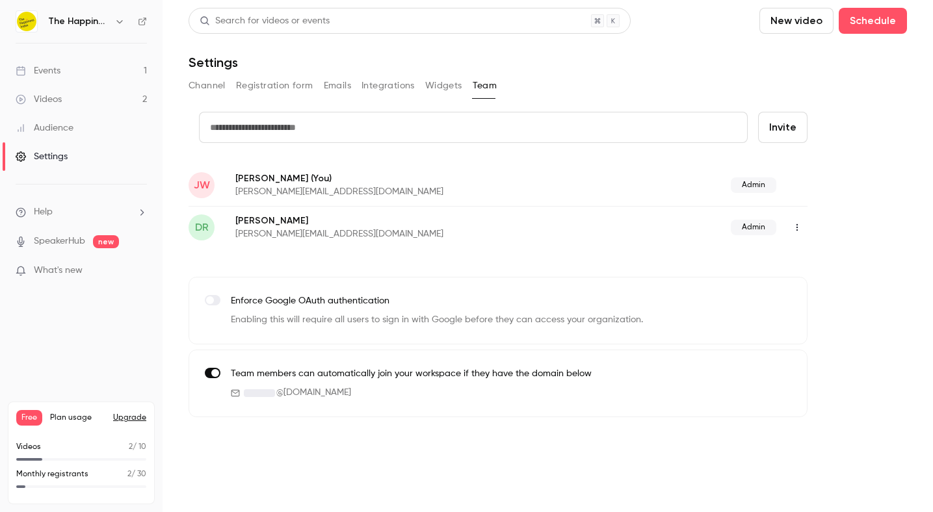
click at [66, 131] on div "Audience" at bounding box center [45, 128] width 58 height 13
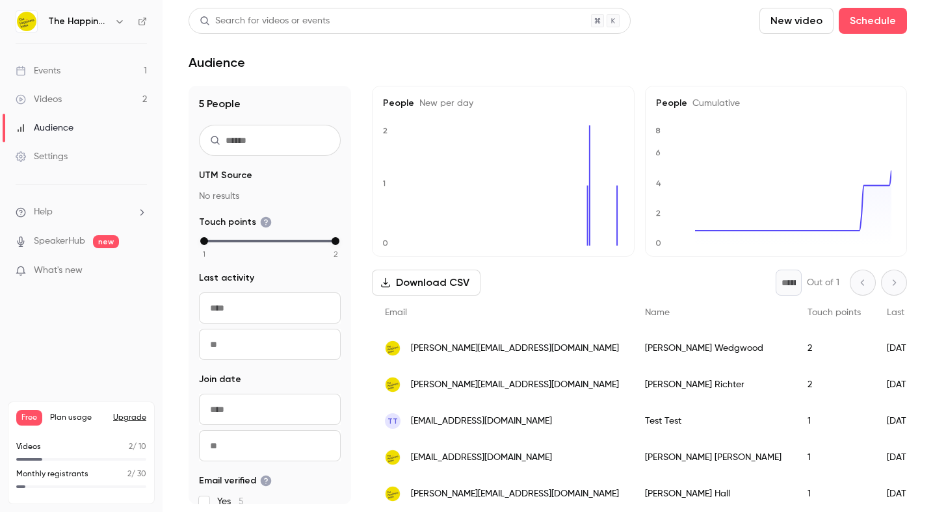
click at [63, 102] on link "Videos 2" at bounding box center [81, 99] width 163 height 29
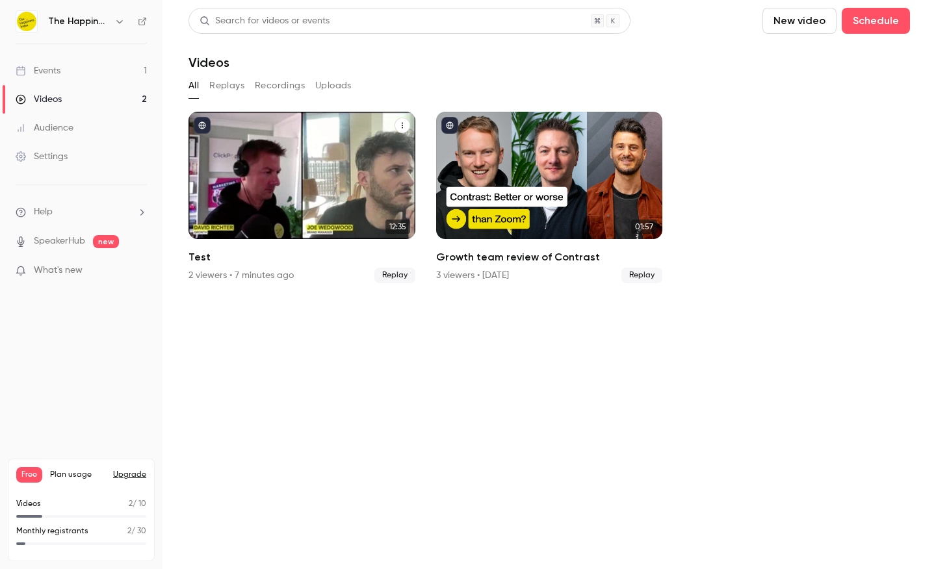
click at [328, 170] on div "The Happiness Index Sep 9 Test" at bounding box center [302, 175] width 227 height 127
